Goal: Communication & Community: Participate in discussion

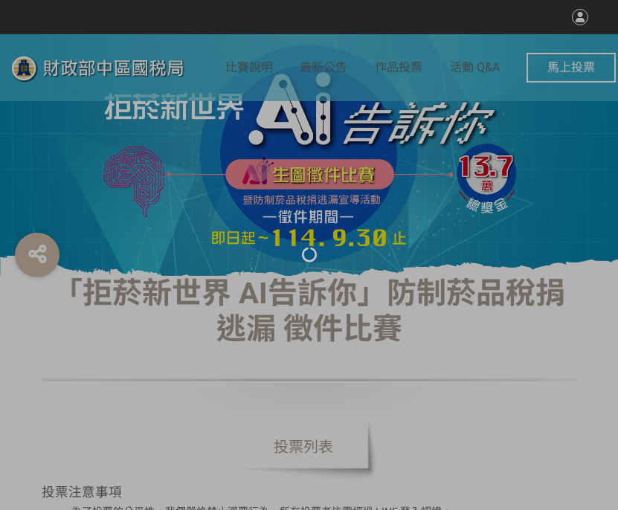
select select "vote"
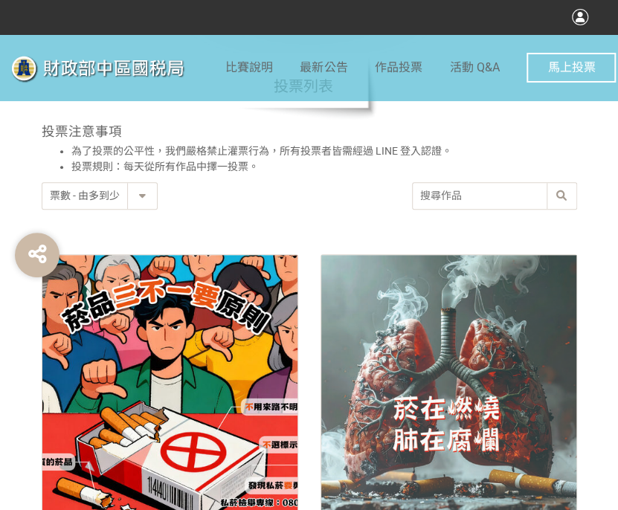
scroll to position [521, 0]
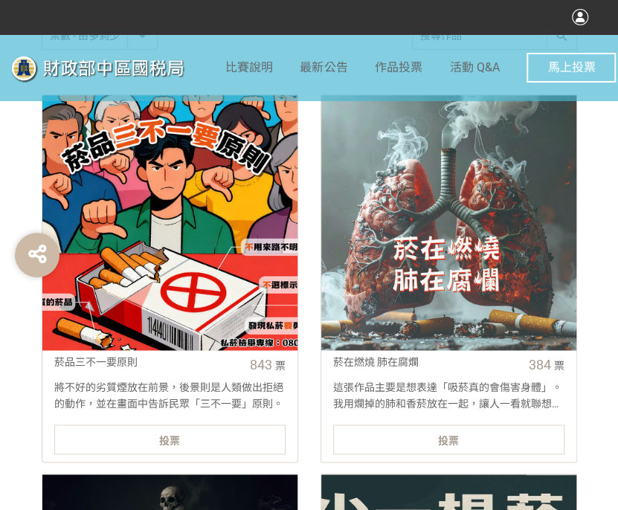
click at [235, 433] on div "投票" at bounding box center [169, 440] width 231 height 30
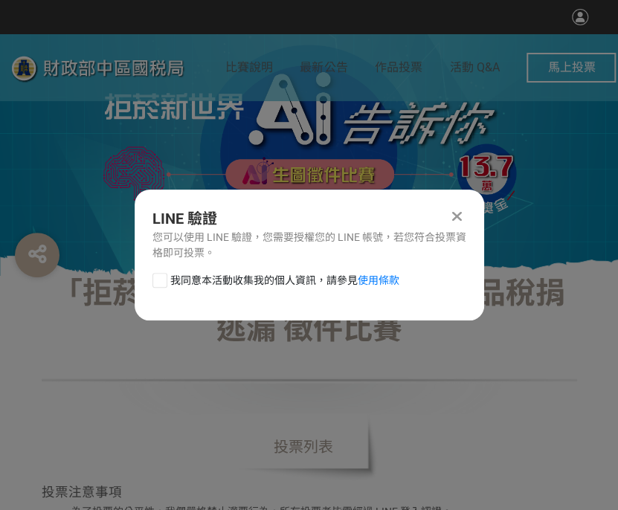
click at [161, 286] on div at bounding box center [159, 280] width 15 height 15
checkbox input "true"
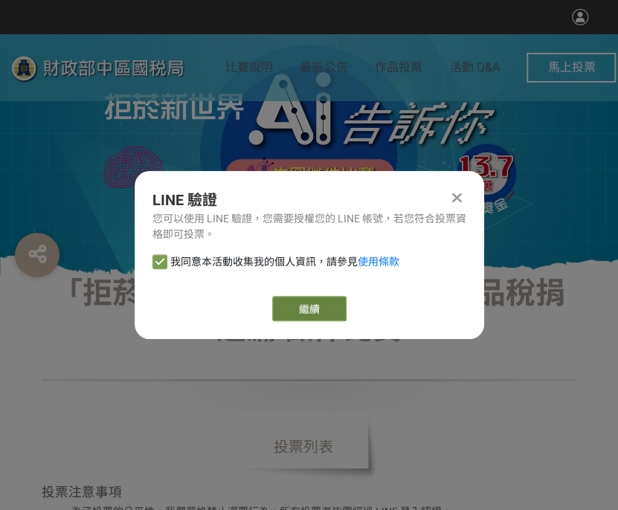
click at [312, 306] on link "繼續" at bounding box center [309, 308] width 74 height 25
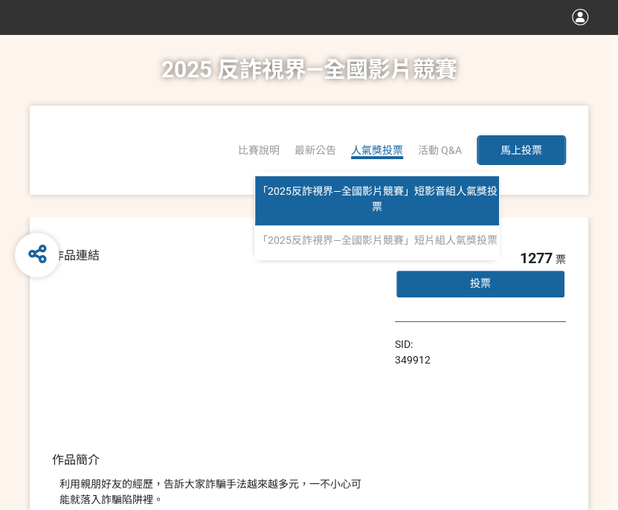
click at [379, 187] on span "「2025反詐視界—全國影片競賽」短影音組人氣獎投票" at bounding box center [377, 199] width 240 height 28
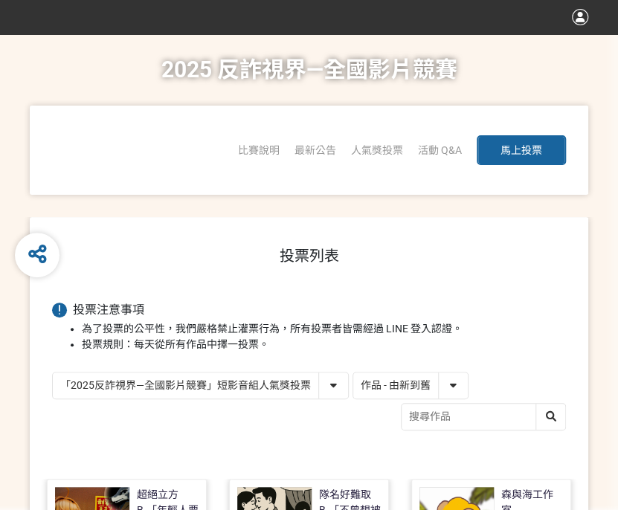
click at [342, 384] on select "「2025反詐視界—全國影片競賽」短影音組人氣獎投票 「2025反詐視界—全國影片競賽」短片組人氣獎投票" at bounding box center [200, 386] width 295 height 26
click at [392, 389] on select "作品 - 由新到舊 作品 - 由舊到新 票數 - 由多到少 票數 - 由少到多" at bounding box center [410, 386] width 115 height 26
select select "vote"
click at [353, 373] on select "作品 - 由新到舊 作品 - 由舊到新 票數 - 由多到少 票數 - 由少到多" at bounding box center [410, 386] width 115 height 26
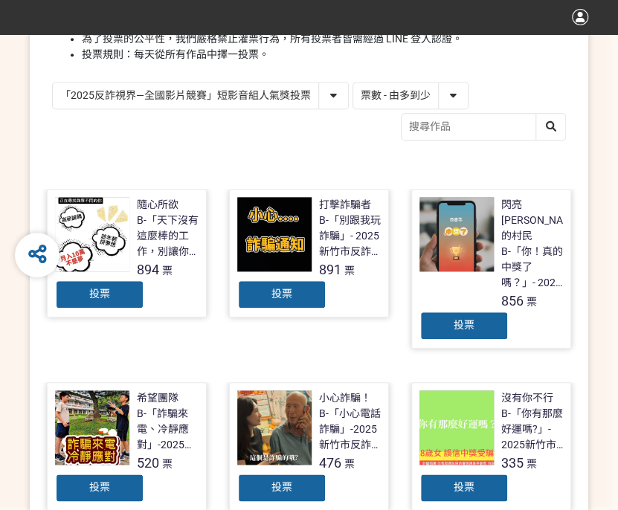
scroll to position [298, 0]
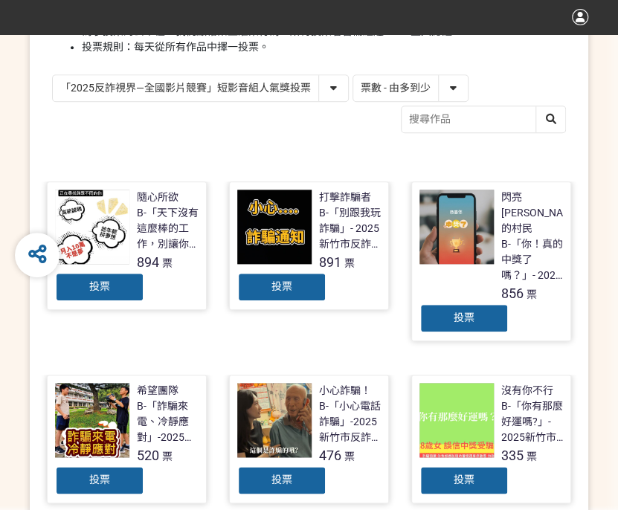
click at [120, 289] on div "投票" at bounding box center [99, 287] width 89 height 30
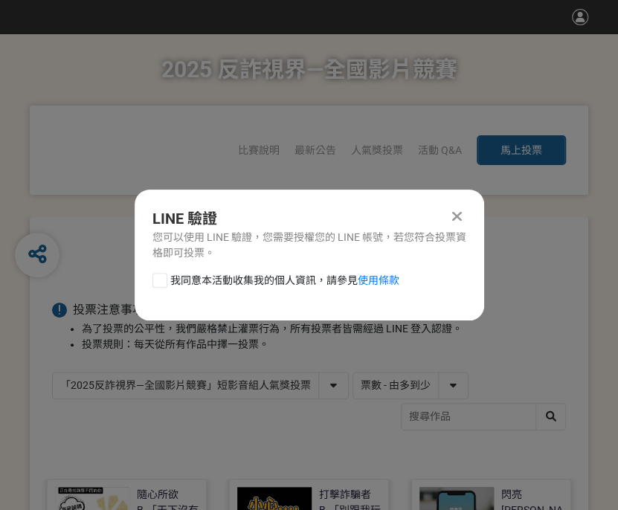
click at [162, 273] on div at bounding box center [159, 280] width 15 height 15
checkbox input "true"
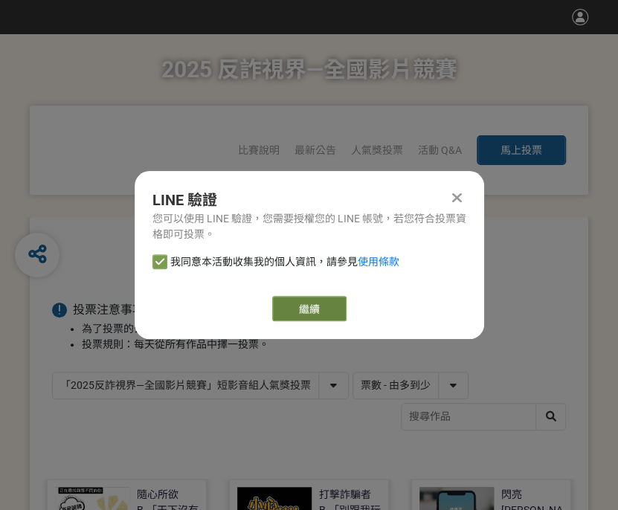
click at [327, 300] on link "繼續" at bounding box center [309, 308] width 74 height 25
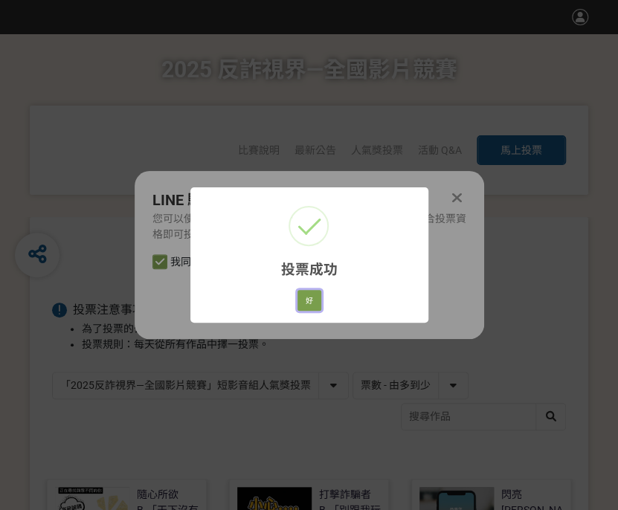
click at [320, 300] on button "好" at bounding box center [310, 300] width 24 height 21
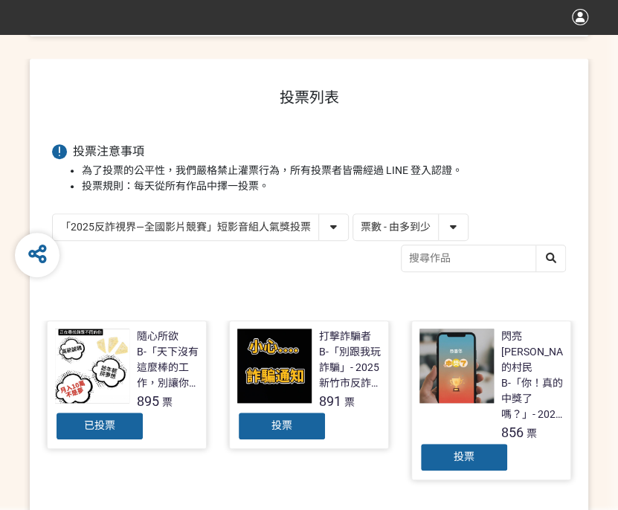
scroll to position [212, 0]
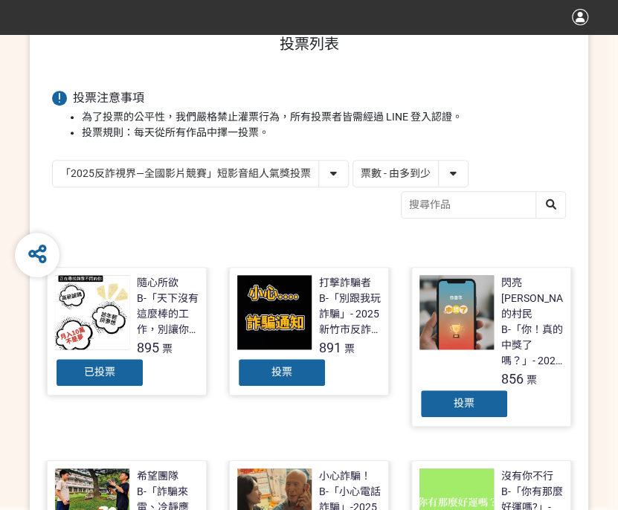
click at [287, 173] on select "「2025反詐視界—全國影片競賽」短影音組人氣獎投票 「2025反詐視界—全國影片競賽」短片組人氣獎投票" at bounding box center [200, 174] width 295 height 26
select select "13146"
click at [53, 161] on select "「2025反詐視界—全國影片競賽」短影音組人氣獎投票 「2025反詐視界—全國影片競賽」短片組人氣獎投票" at bounding box center [200, 174] width 295 height 26
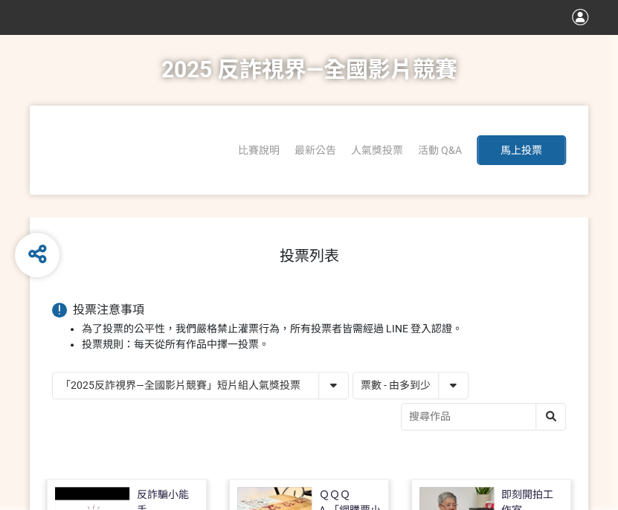
scroll to position [223, 0]
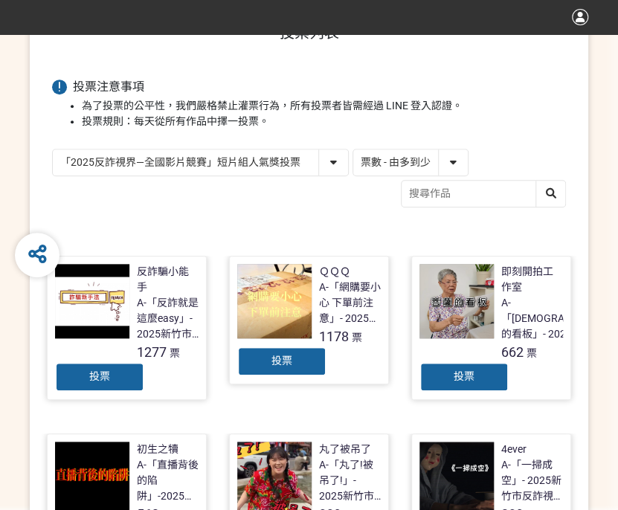
click at [115, 380] on div "投票" at bounding box center [99, 377] width 89 height 30
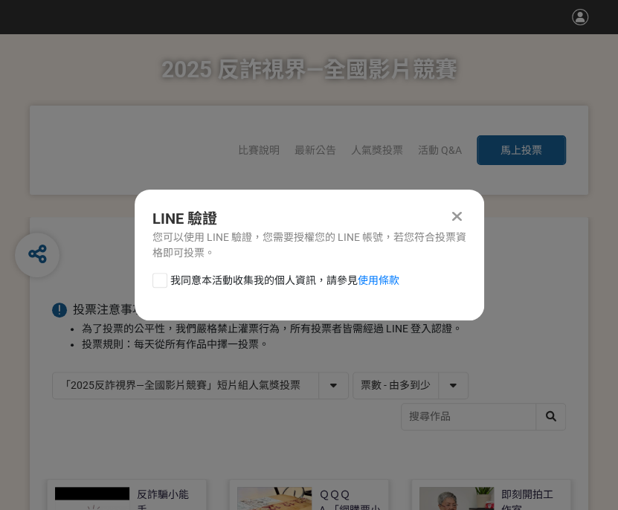
drag, startPoint x: 159, startPoint y: 281, endPoint x: 182, endPoint y: 288, distance: 24.0
click at [159, 280] on div at bounding box center [159, 280] width 15 height 15
checkbox input "true"
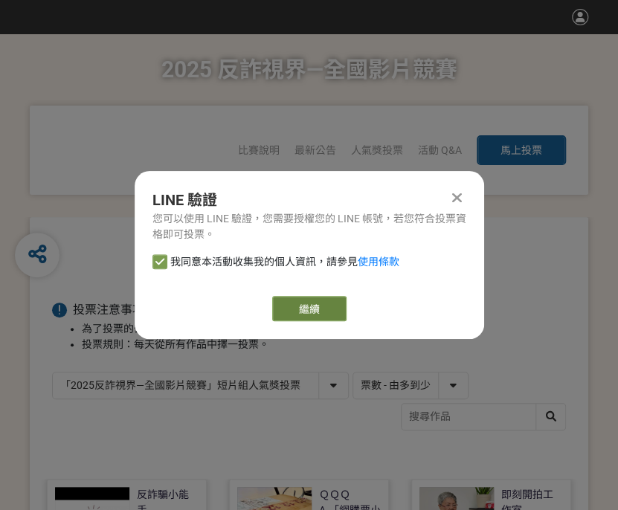
click at [317, 311] on link "繼續" at bounding box center [309, 308] width 74 height 25
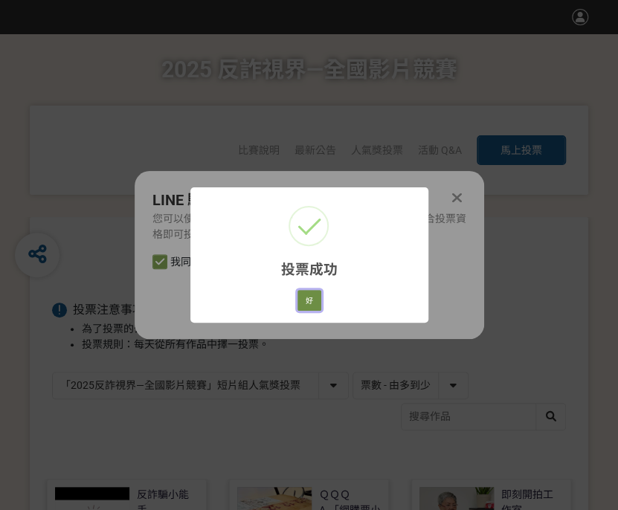
click at [306, 306] on button "好" at bounding box center [310, 300] width 24 height 21
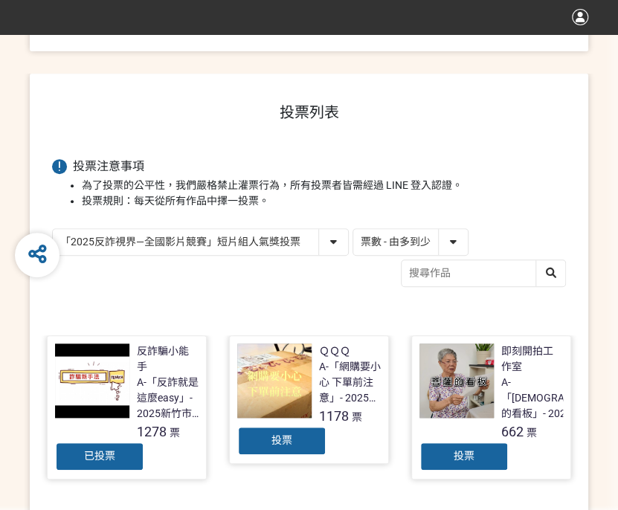
scroll to position [176, 0]
